Goal: Transaction & Acquisition: Purchase product/service

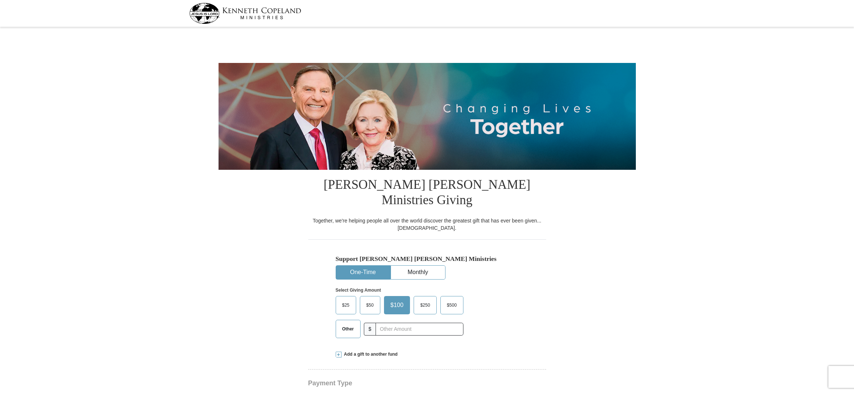
select select "TX"
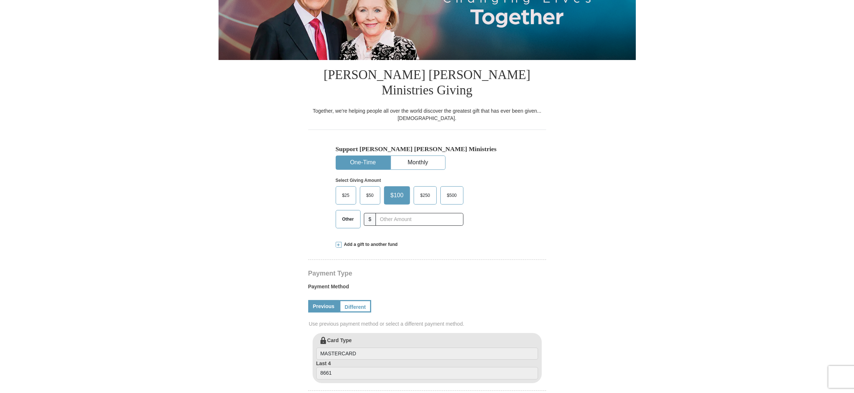
click at [349, 214] on span "Other" at bounding box center [348, 219] width 19 height 11
click at [0, 0] on input "Other" at bounding box center [0, 0] width 0 height 0
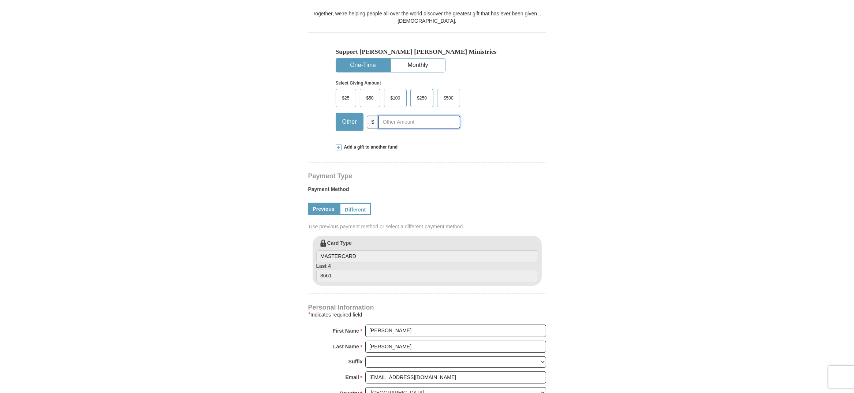
scroll to position [220, 0]
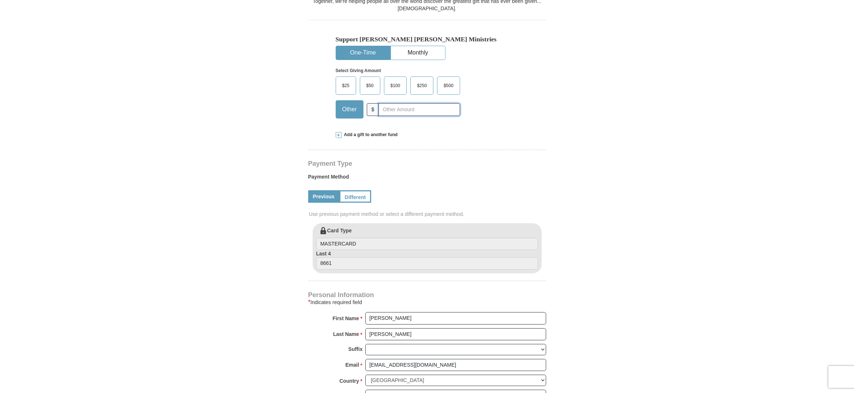
click at [397, 103] on input "text" at bounding box center [419, 109] width 81 height 13
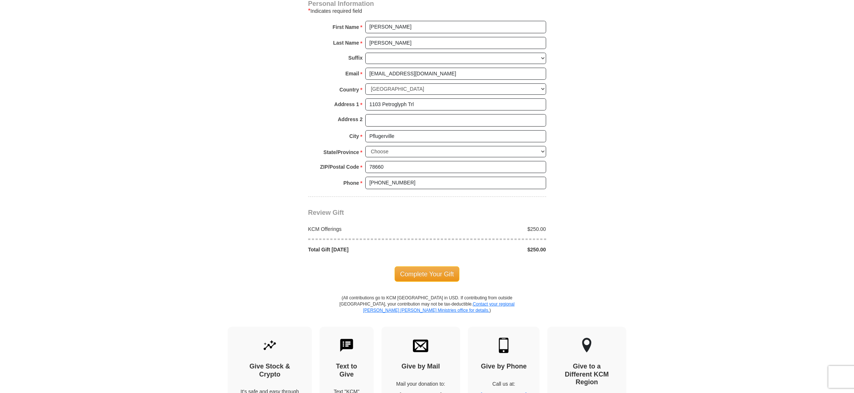
scroll to position [513, 0]
type input "250.00"
click at [430, 265] on span "Complete Your Gift" at bounding box center [427, 272] width 65 height 15
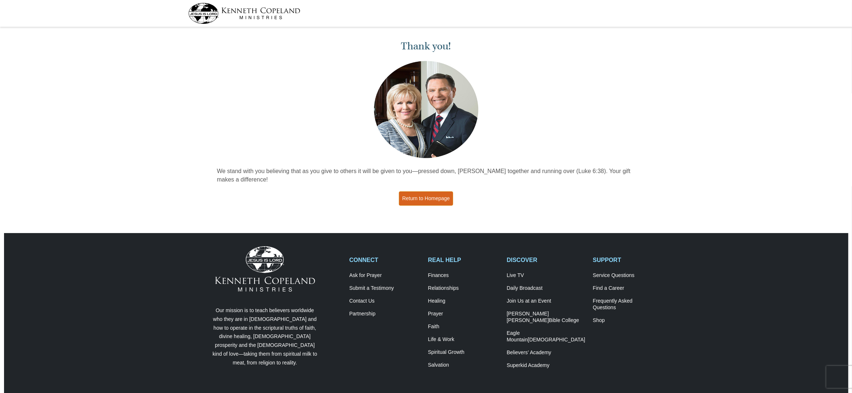
click at [438, 199] on link "Return to Homepage" at bounding box center [426, 199] width 54 height 14
